Goal: Task Accomplishment & Management: Manage account settings

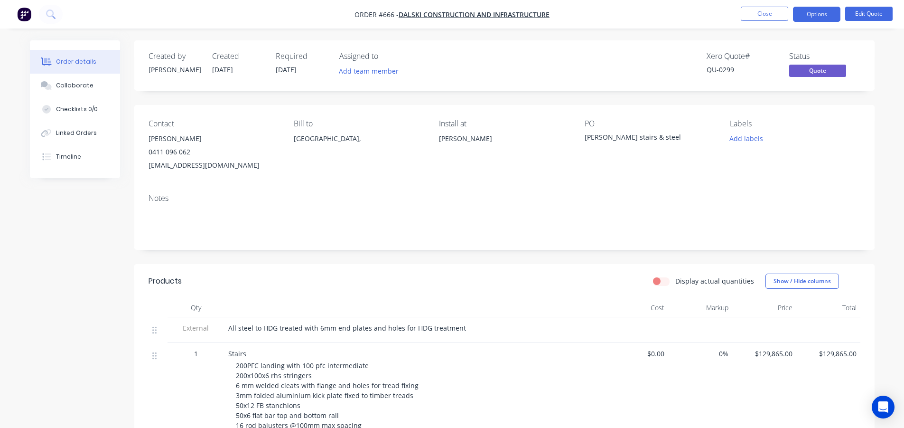
click at [807, 16] on button "Options" at bounding box center [816, 14] width 47 height 15
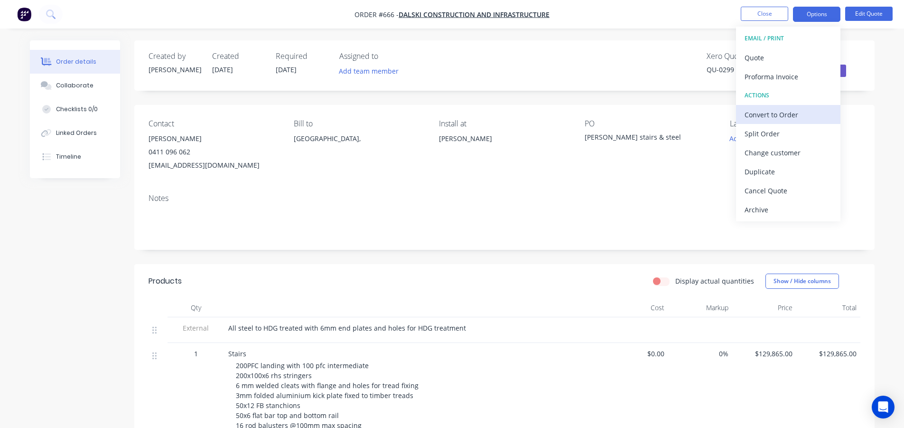
click at [781, 111] on div "Convert to Order" at bounding box center [788, 115] width 87 height 14
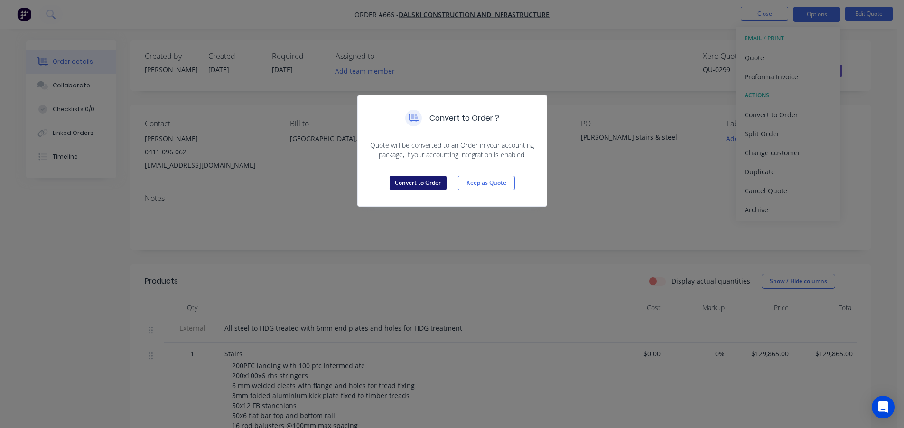
click at [424, 182] on button "Convert to Order" at bounding box center [418, 183] width 57 height 14
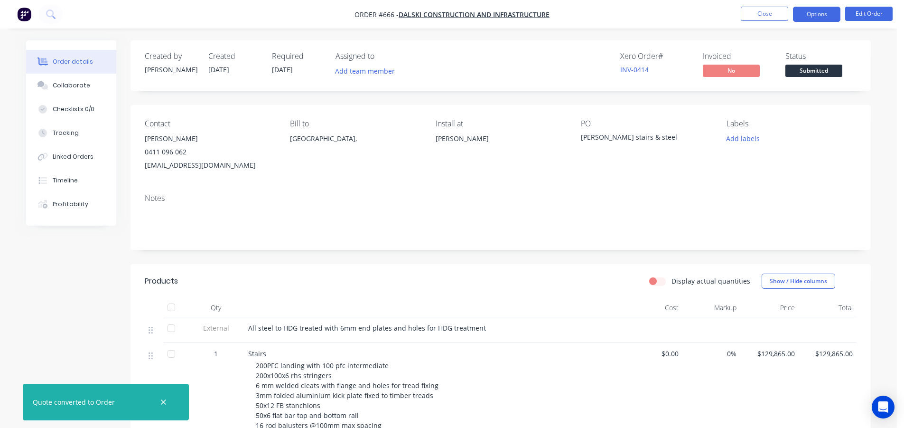
click at [809, 16] on button "Options" at bounding box center [816, 14] width 47 height 15
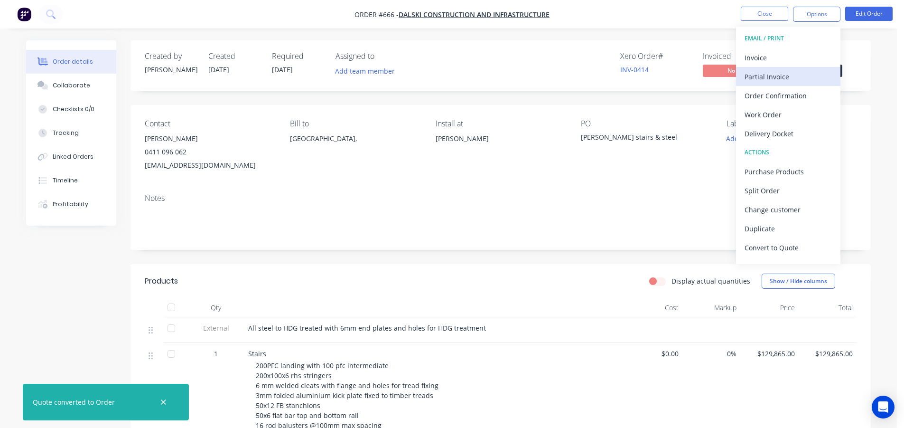
click at [777, 80] on div "Partial Invoice" at bounding box center [788, 77] width 87 height 14
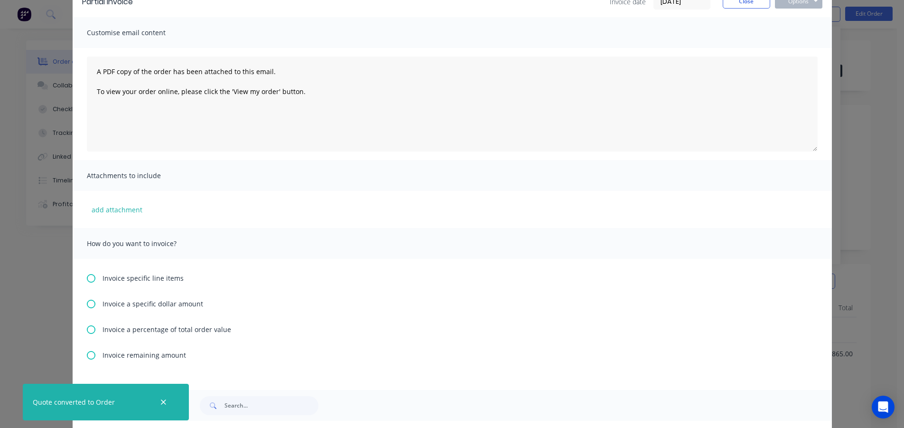
scroll to position [131, 0]
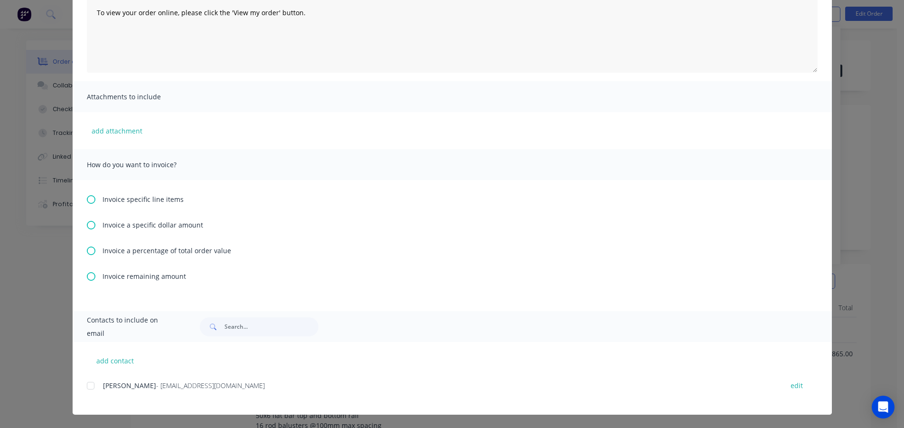
click at [87, 252] on icon at bounding box center [91, 250] width 9 height 9
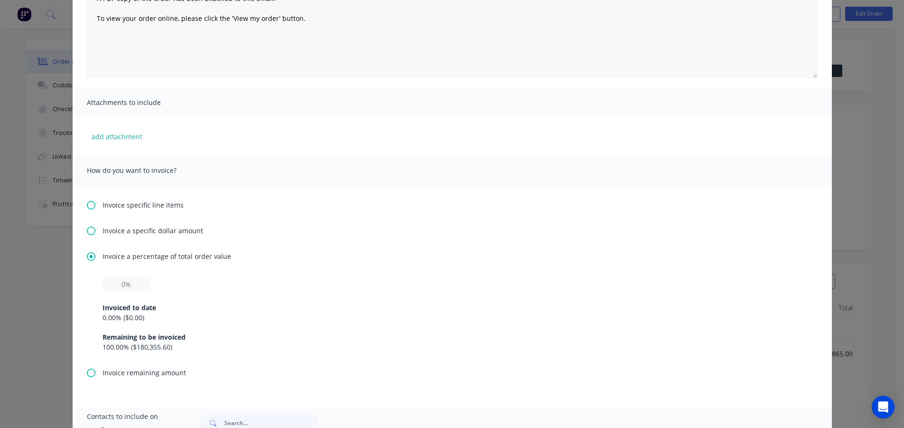
scroll to position [142, 0]
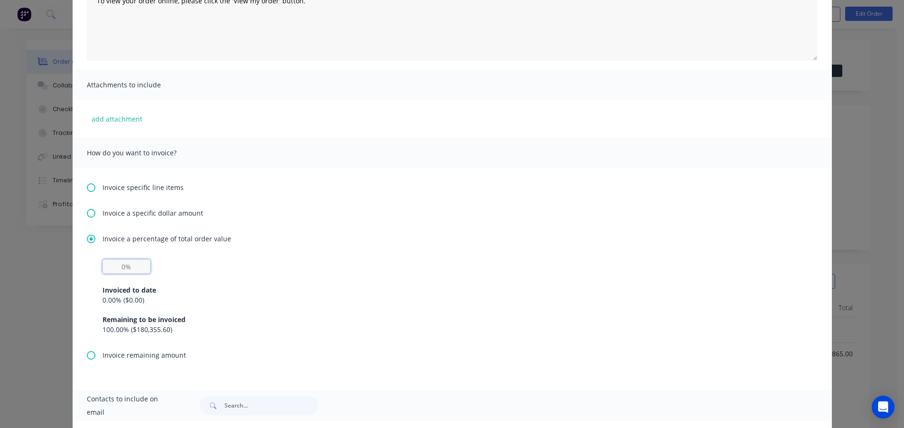
click at [125, 270] on input "text" at bounding box center [127, 266] width 48 height 14
type input "20%"
click at [356, 309] on div "Invoiced to date 0.00 % ( $0.00 ) Remaining to be invoiced 100.00 % ( $180,355.…" at bounding box center [453, 303] width 700 height 61
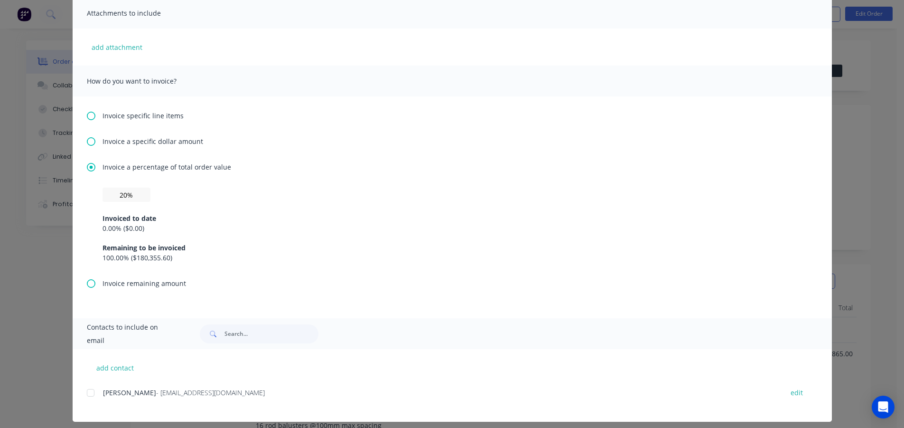
scroll to position [221, 0]
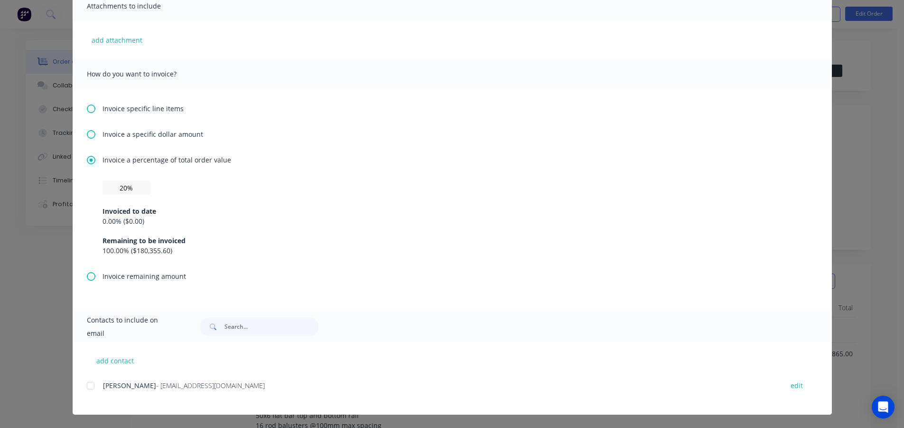
click at [88, 386] on div at bounding box center [90, 385] width 19 height 19
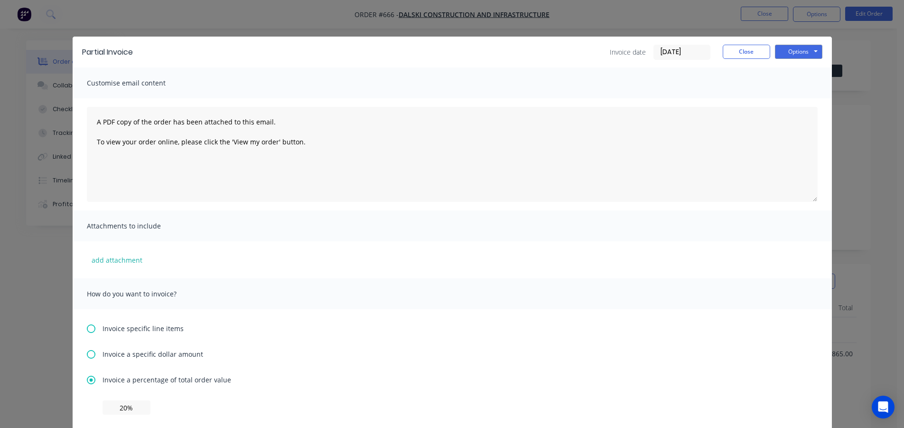
scroll to position [0, 0]
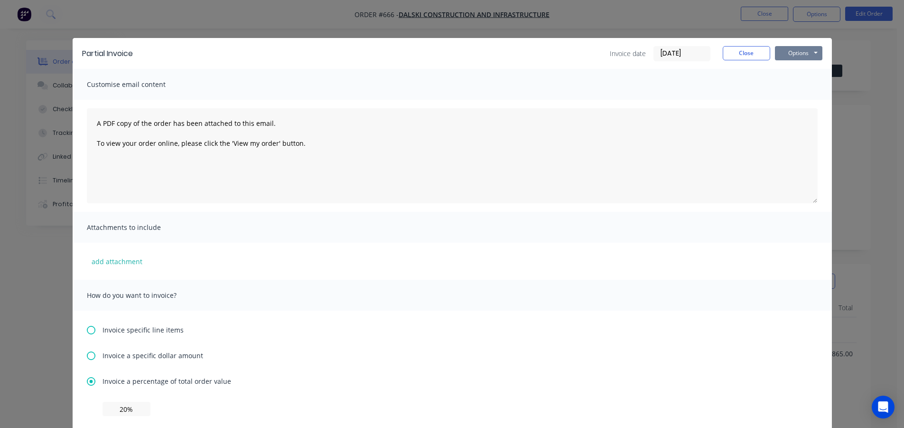
click at [781, 52] on button "Options" at bounding box center [798, 53] width 47 height 14
click at [789, 67] on button "Preview" at bounding box center [805, 70] width 61 height 16
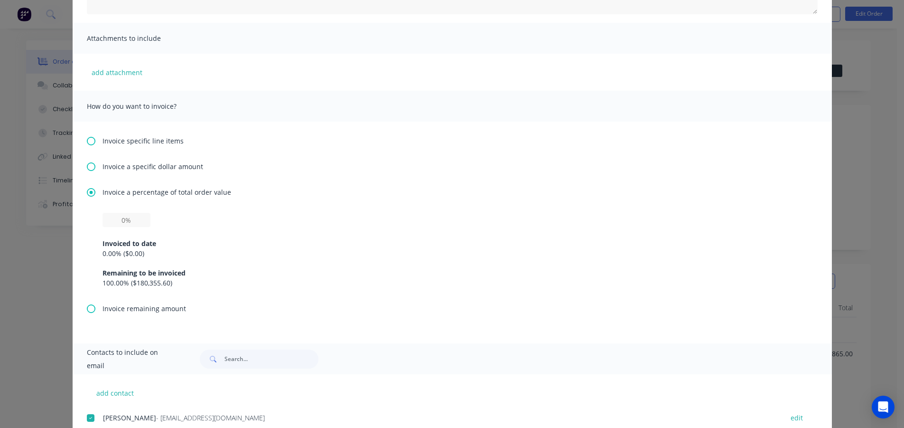
scroll to position [190, 0]
click at [121, 219] on input "text" at bounding box center [127, 219] width 48 height 14
type input "20%"
click at [268, 271] on div "Remaining to be invoiced" at bounding box center [453, 272] width 700 height 10
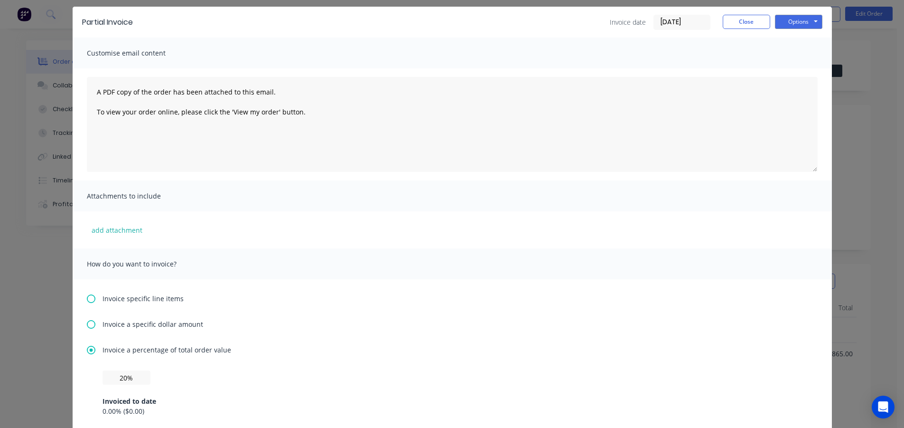
scroll to position [0, 0]
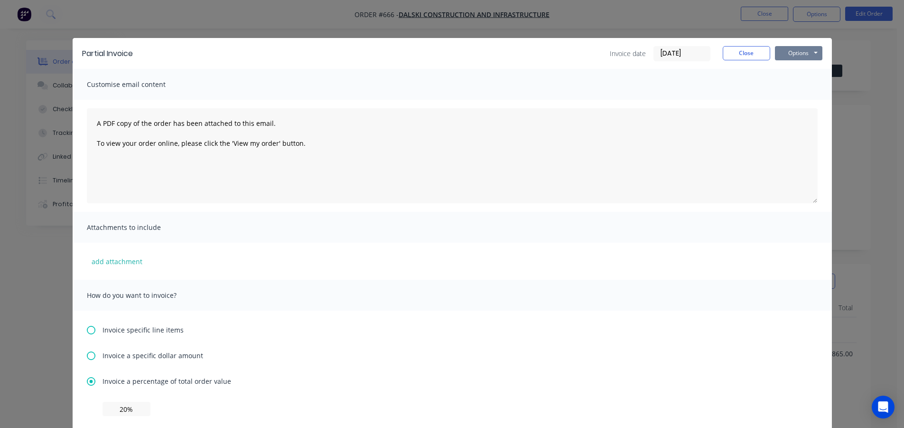
click at [777, 49] on button "Options" at bounding box center [798, 53] width 47 height 14
click at [796, 82] on button "Print" at bounding box center [805, 86] width 61 height 16
